Goal: Task Accomplishment & Management: Use online tool/utility

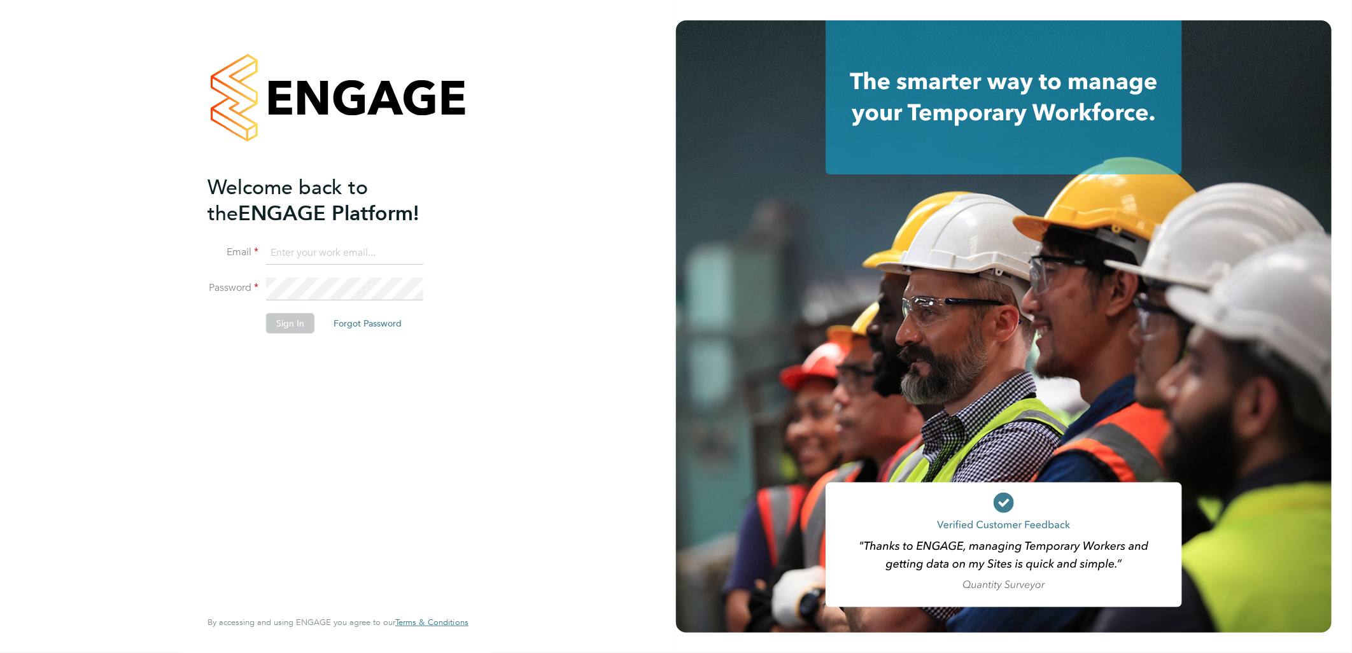
type input "barrie.wreford@portfoliopayroll.com"
click at [297, 330] on button "Sign In" at bounding box center [290, 323] width 48 height 20
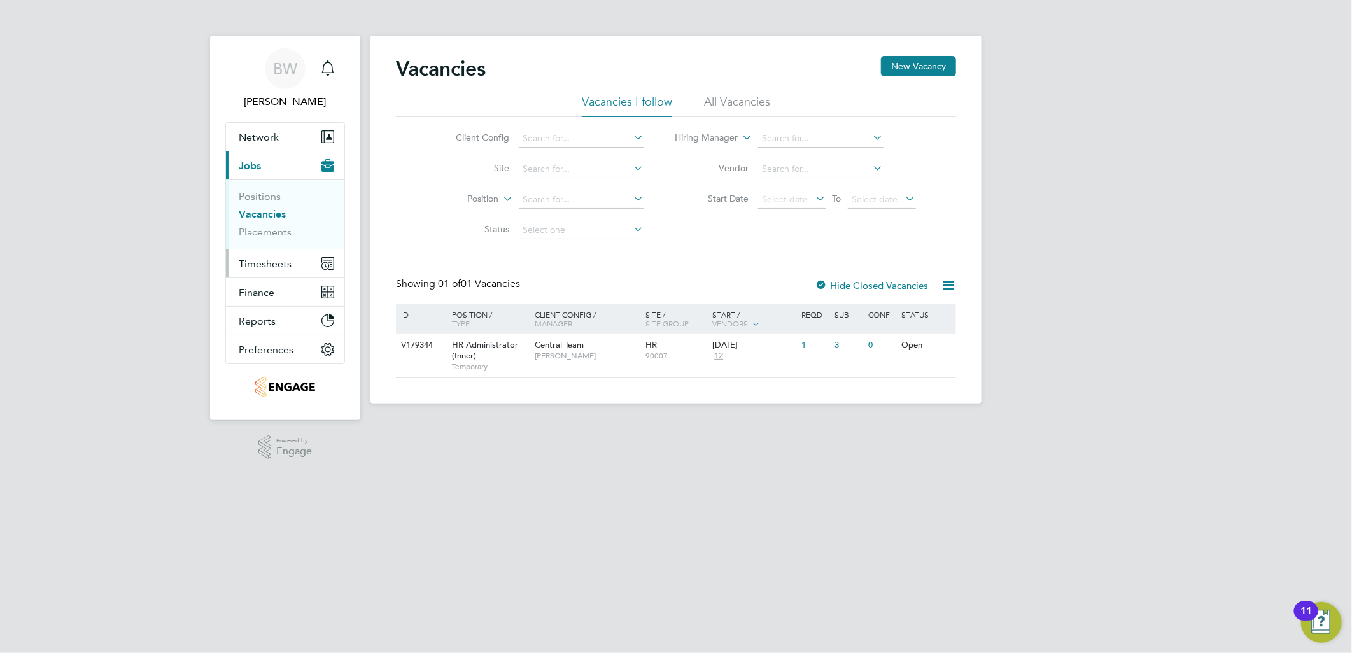
click at [261, 262] on span "Timesheets" at bounding box center [265, 264] width 53 height 12
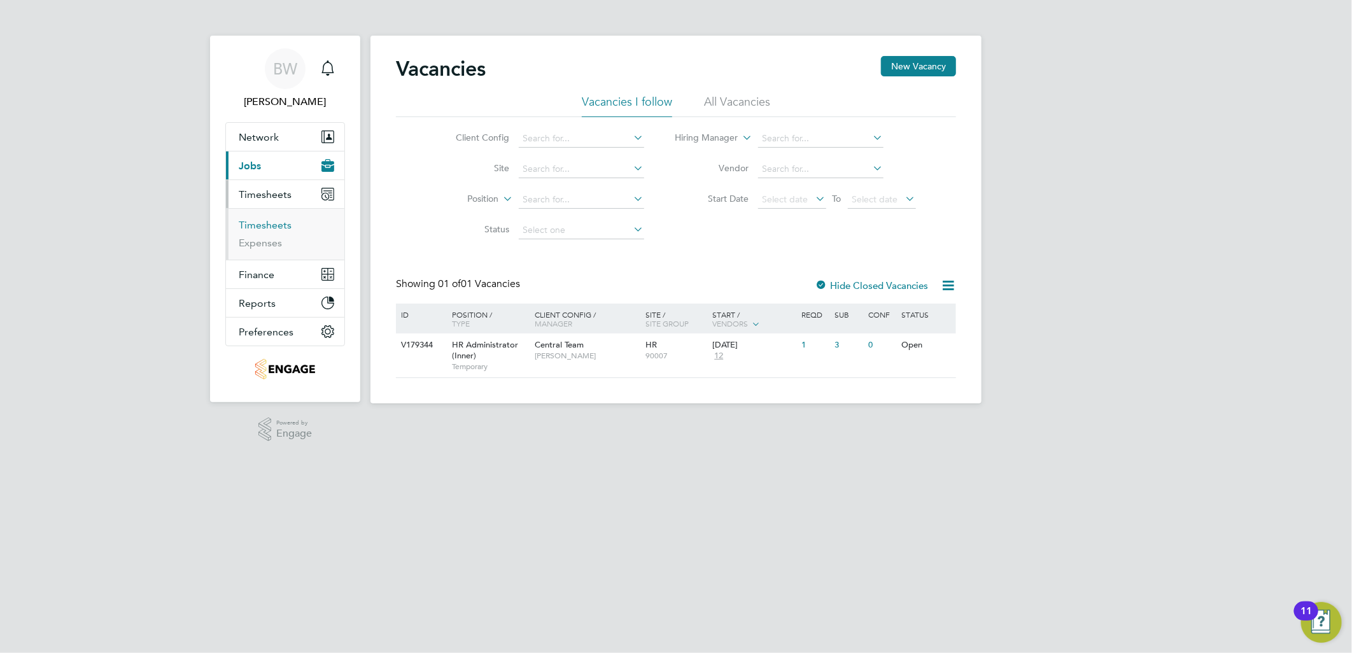
click at [284, 225] on link "Timesheets" at bounding box center [265, 225] width 53 height 12
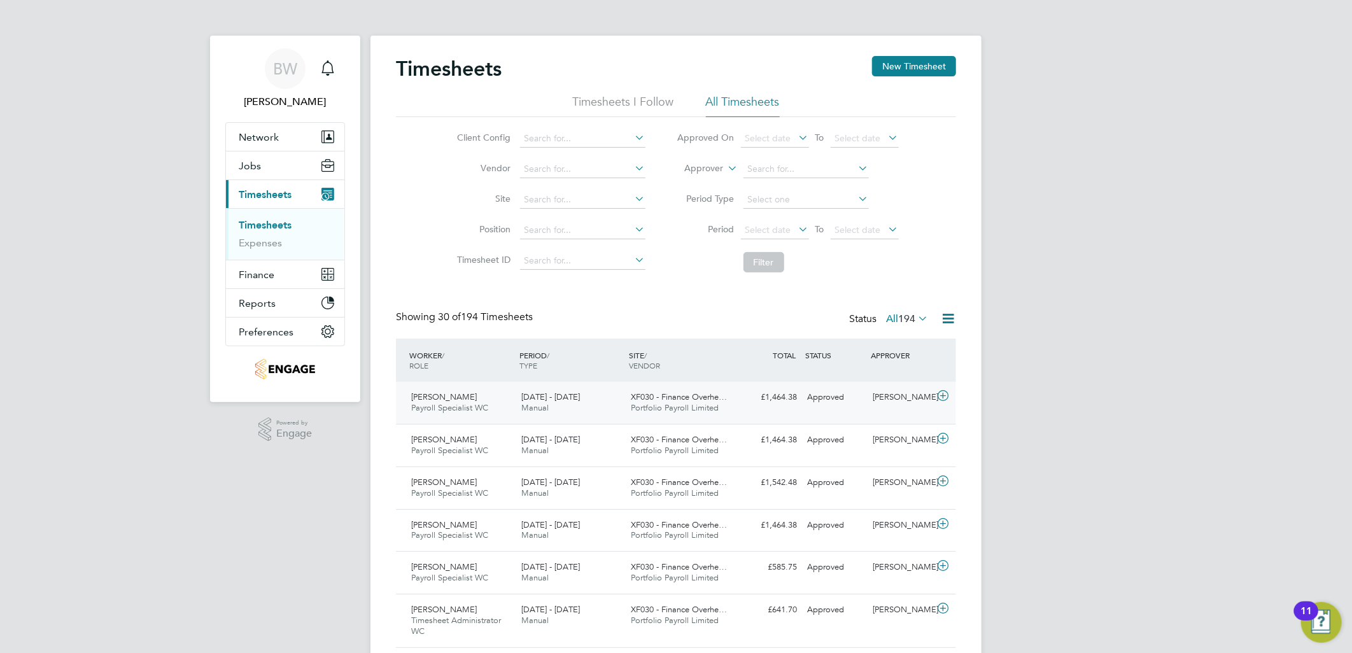
click at [470, 395] on div "[PERSON_NAME] Payroll Specialist WC [DATE] - [DATE]" at bounding box center [461, 403] width 110 height 32
